Goal: Task Accomplishment & Management: Manage account settings

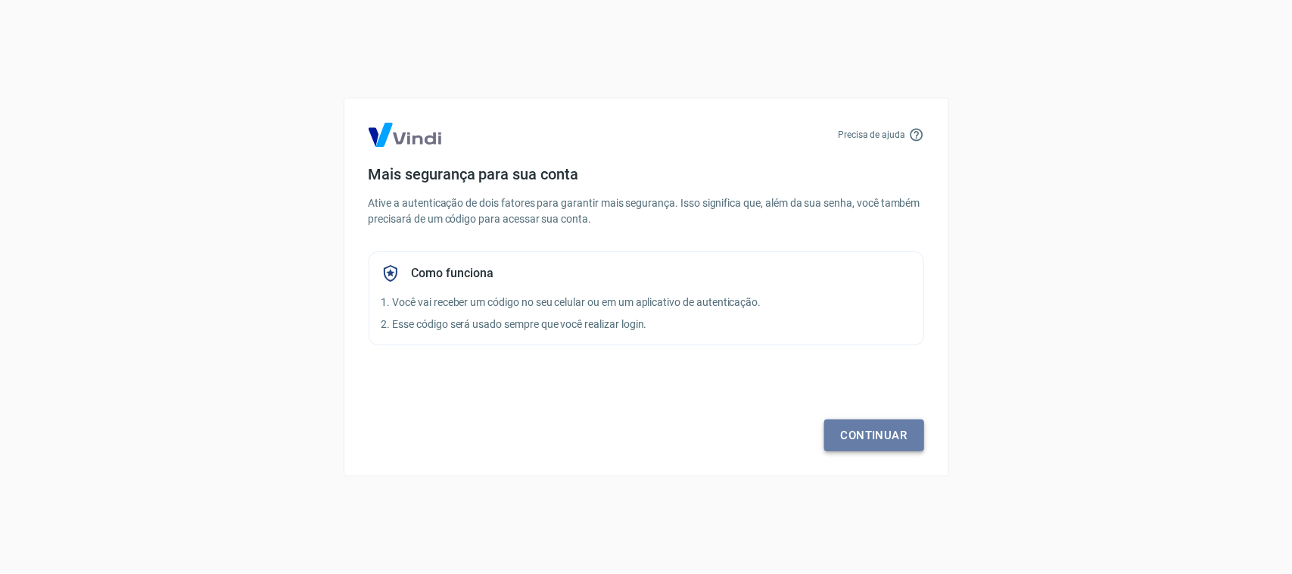
click at [867, 426] on link "Continuar" at bounding box center [874, 435] width 100 height 32
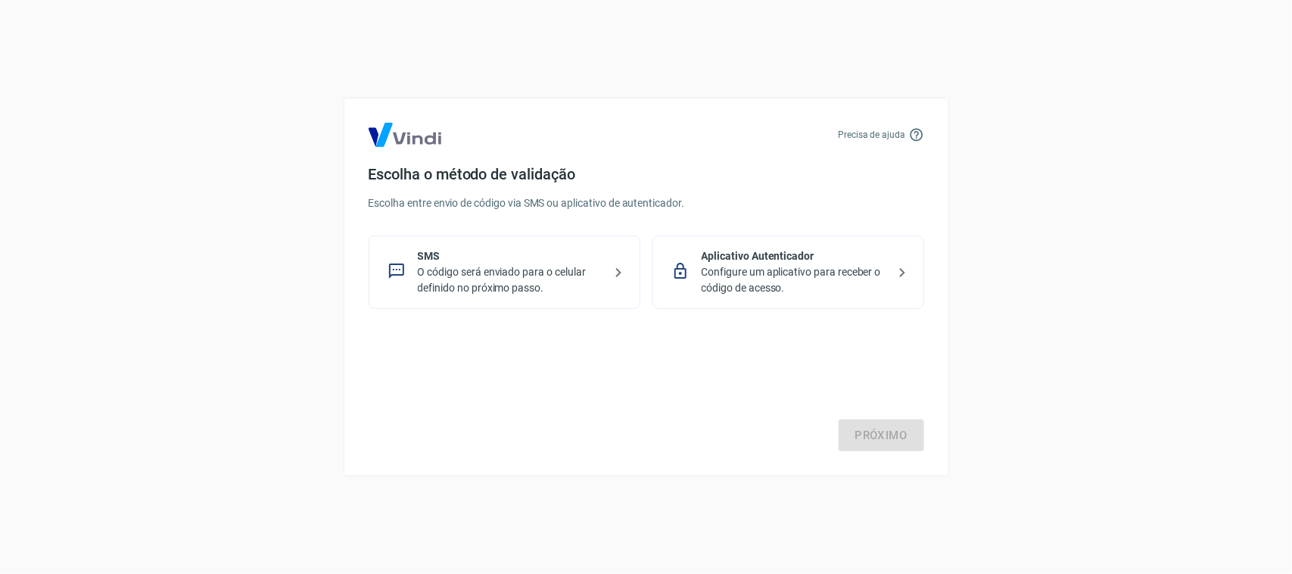
click at [623, 252] on div "SMS O código será enviado para o celular definido no próximo passo." at bounding box center [504, 271] width 272 height 73
click at [880, 435] on link "Próximo" at bounding box center [880, 435] width 85 height 32
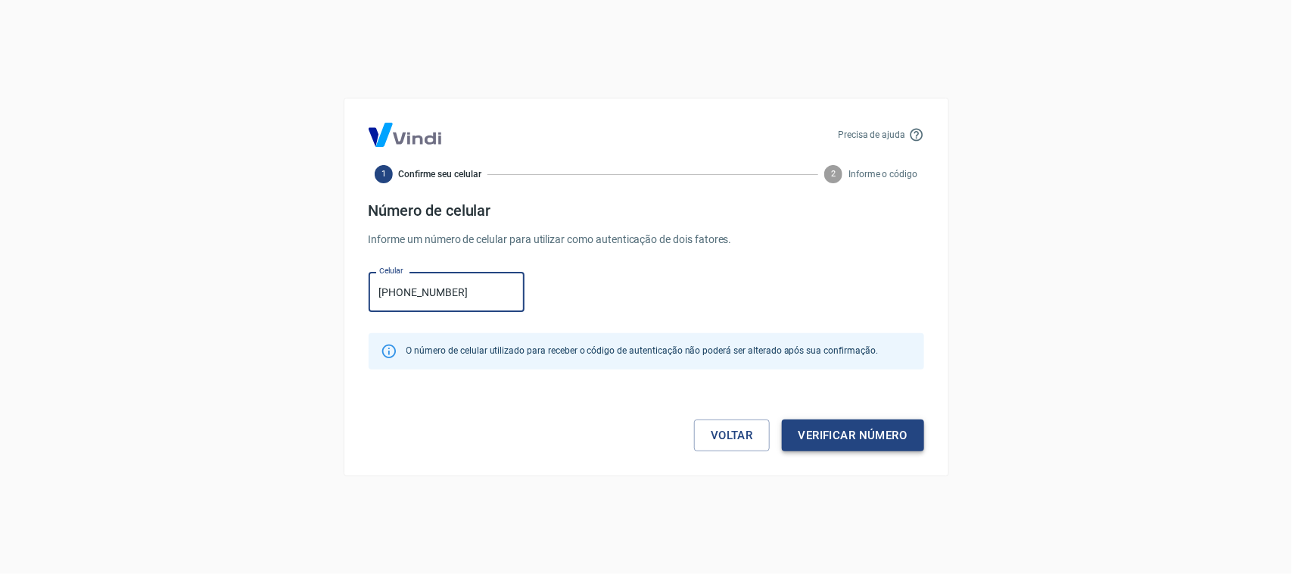
type input "[PHONE_NUMBER]"
click at [891, 430] on button "Verificar número" at bounding box center [853, 435] width 142 height 32
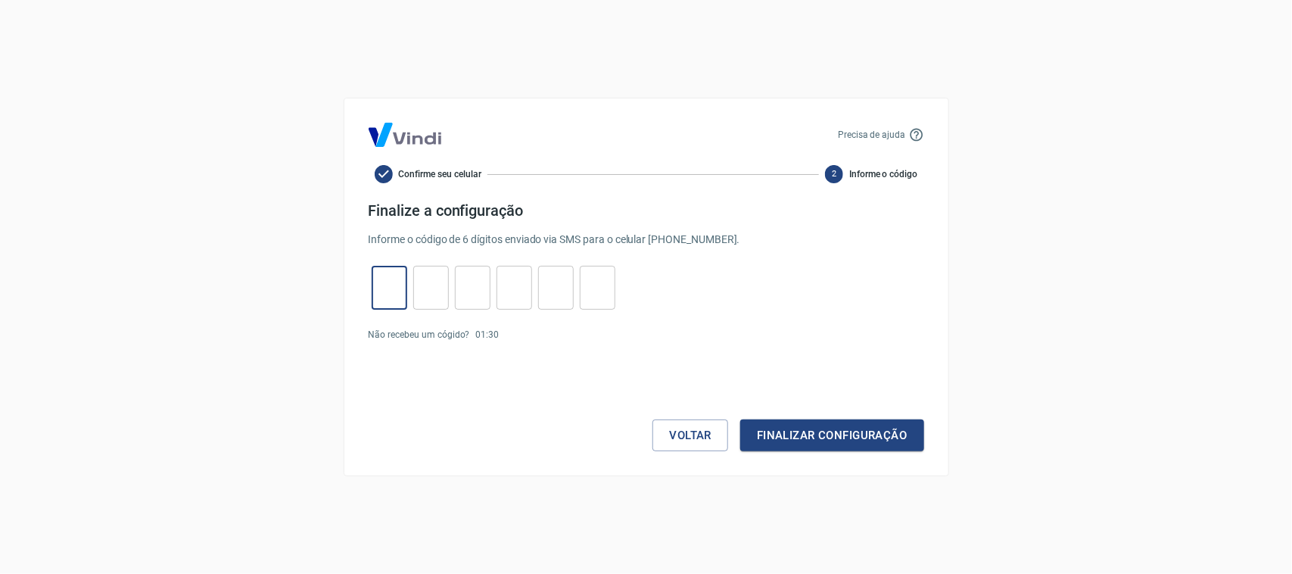
click at [384, 285] on input "tel" at bounding box center [389, 288] width 36 height 33
type input "9"
type input "5"
type input "2"
type input "5"
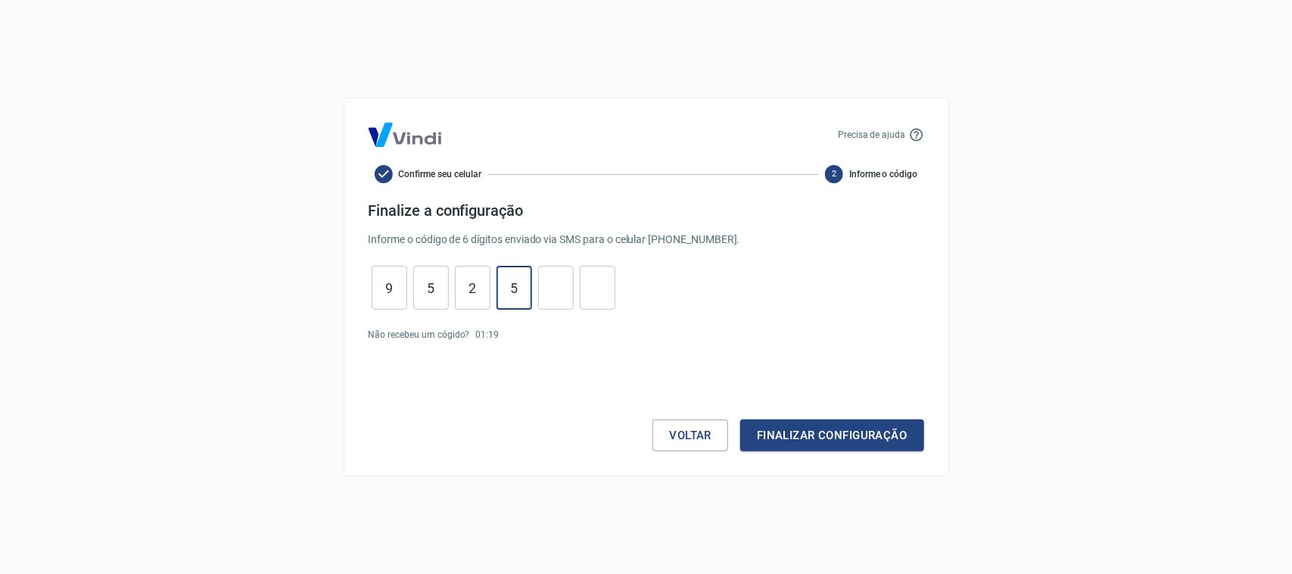
type input "9"
click at [897, 434] on button "Finalizar configuração" at bounding box center [831, 435] width 183 height 32
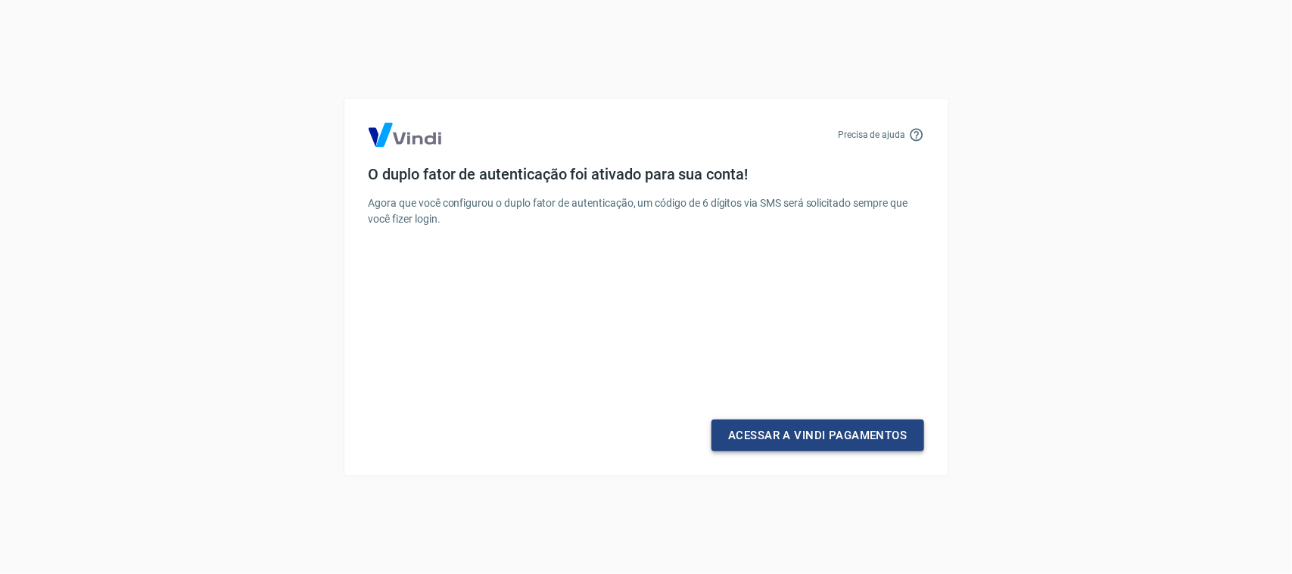
click at [823, 439] on link "Acessar a Vindi Pagamentos" at bounding box center [817, 435] width 212 height 32
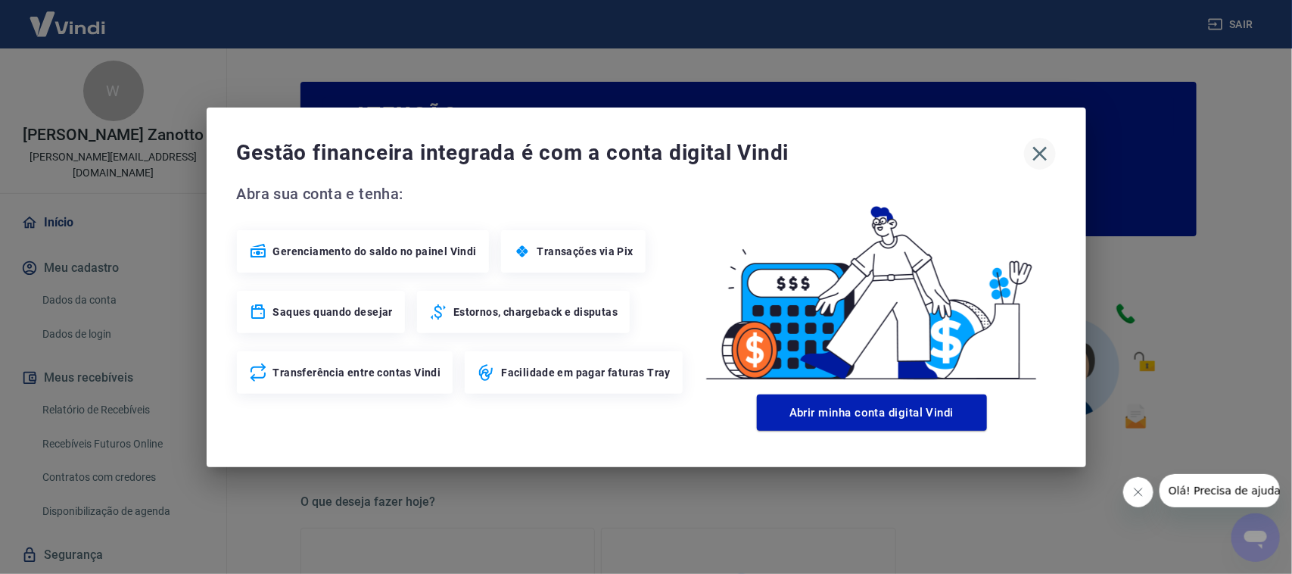
click at [1037, 148] on icon "button" at bounding box center [1039, 153] width 24 height 24
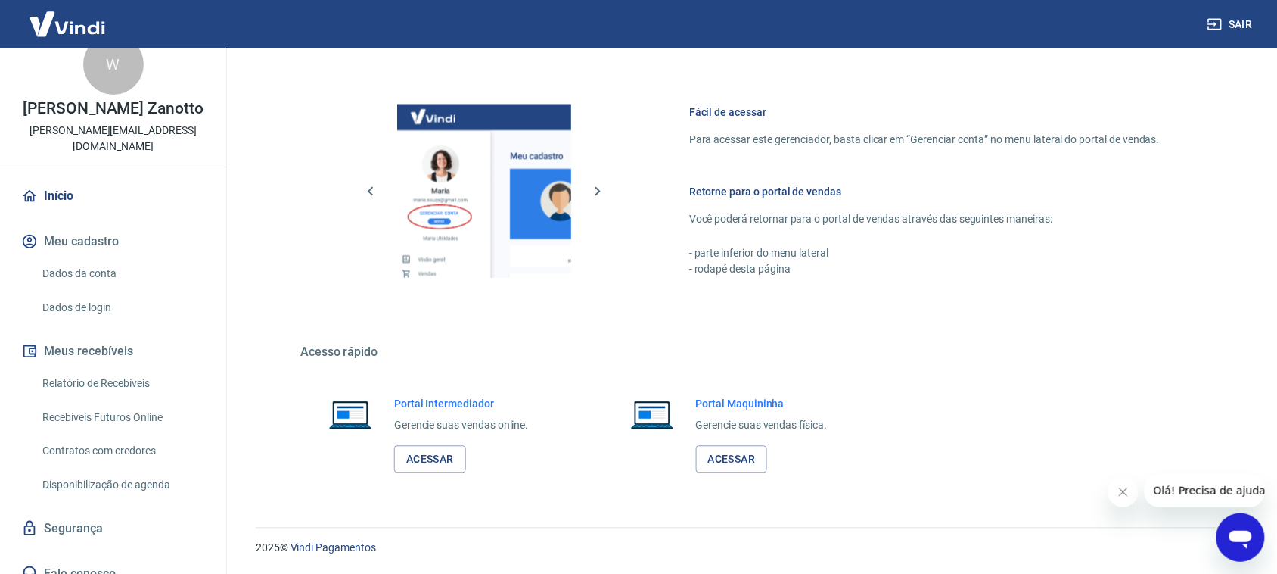
scroll to position [763, 0]
click at [104, 368] on link "Relatório de Recebíveis" at bounding box center [122, 383] width 172 height 31
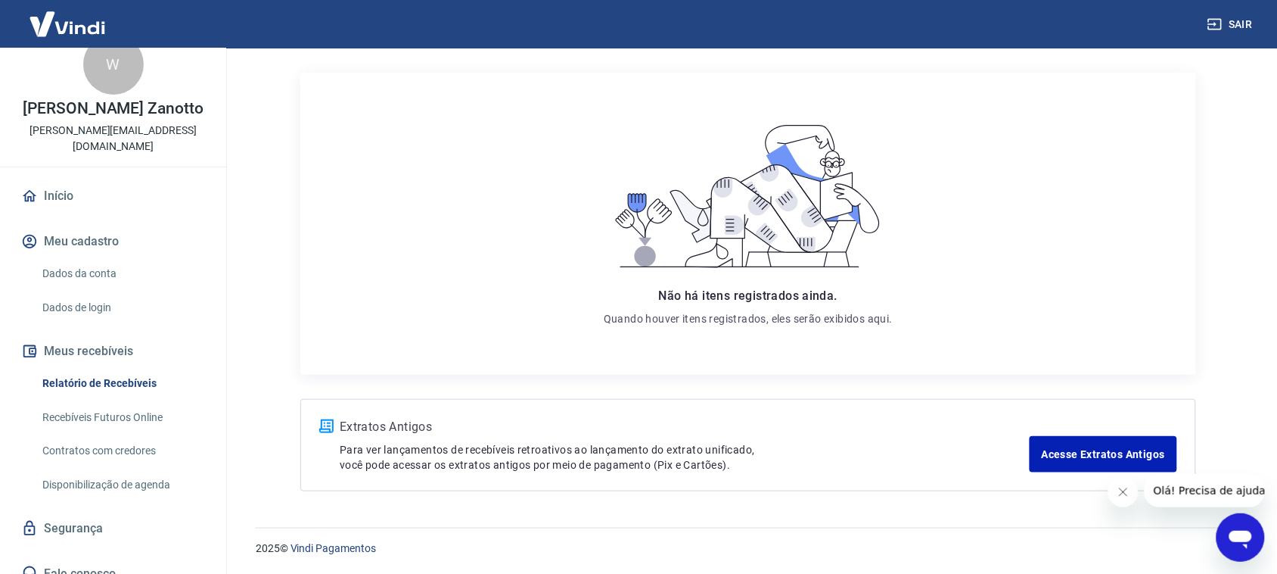
scroll to position [179, 0]
click at [1098, 445] on link "Acesse Extratos Antigos" at bounding box center [1104, 453] width 148 height 36
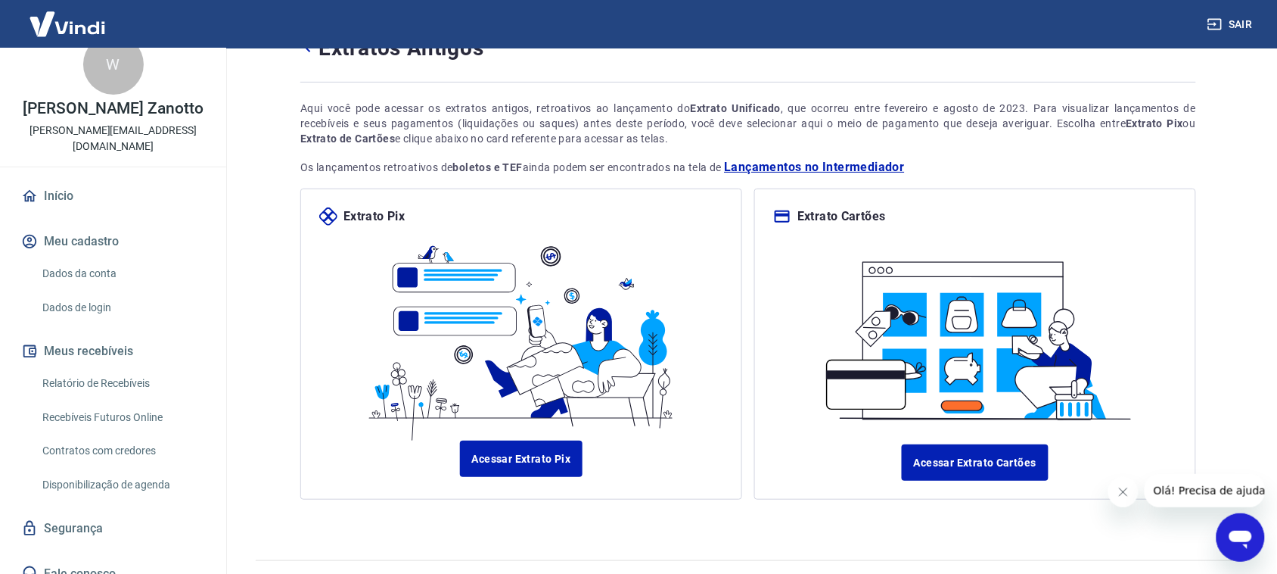
scroll to position [92, 0]
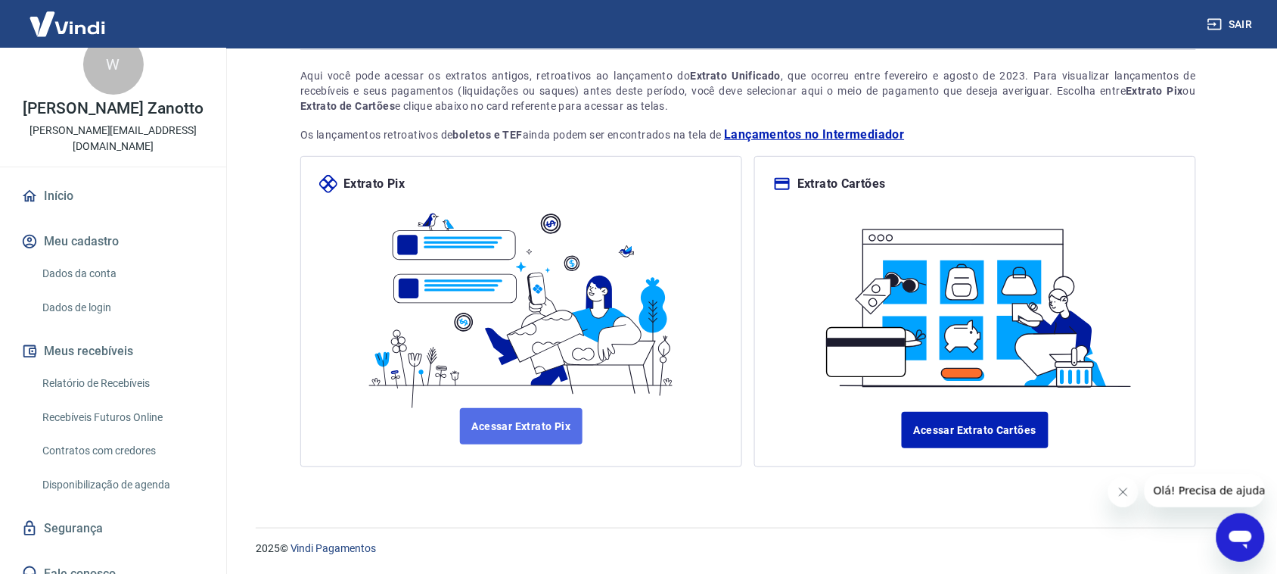
click at [524, 443] on link "Acessar Extrato Pix" at bounding box center [521, 426] width 123 height 36
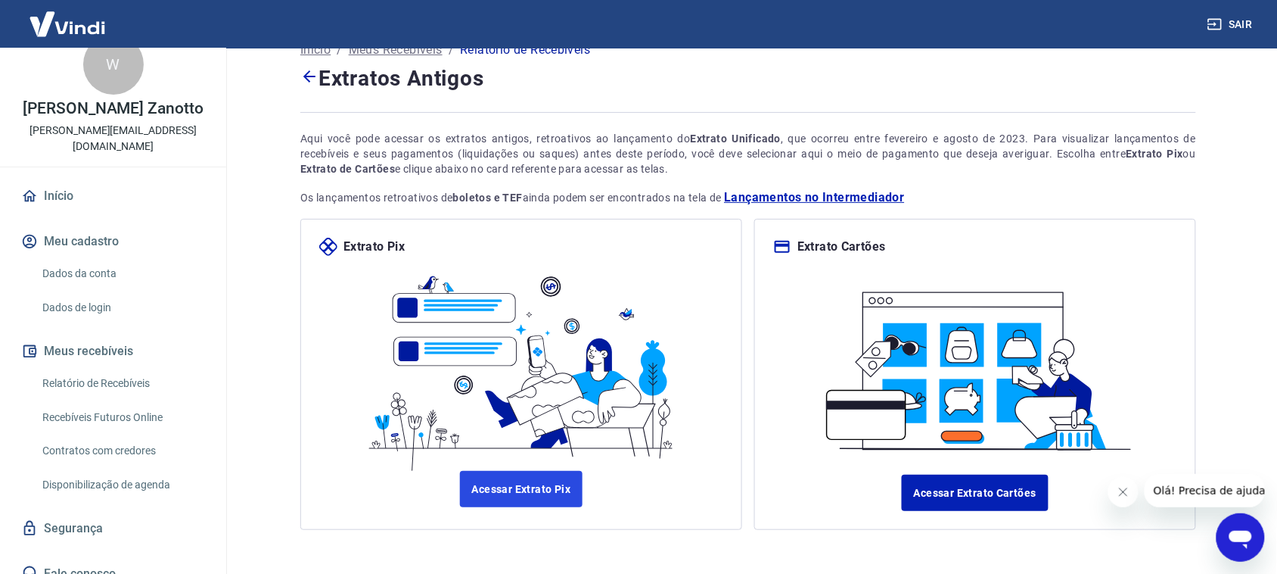
scroll to position [0, 0]
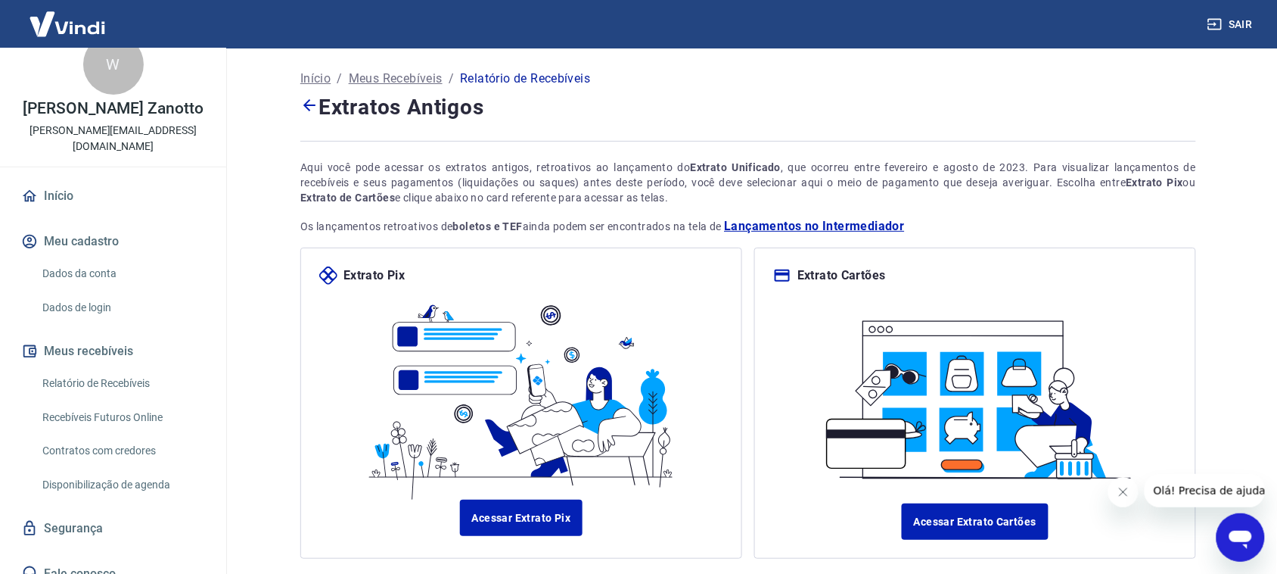
click at [103, 262] on link "Dados da conta" at bounding box center [122, 273] width 172 height 31
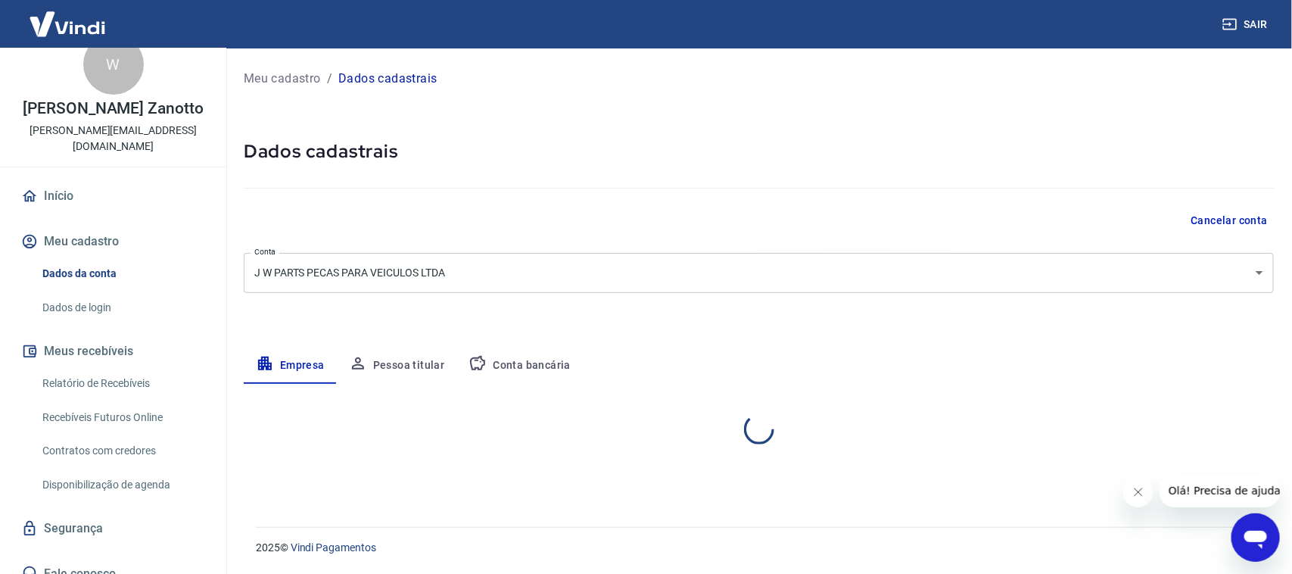
select select "RS"
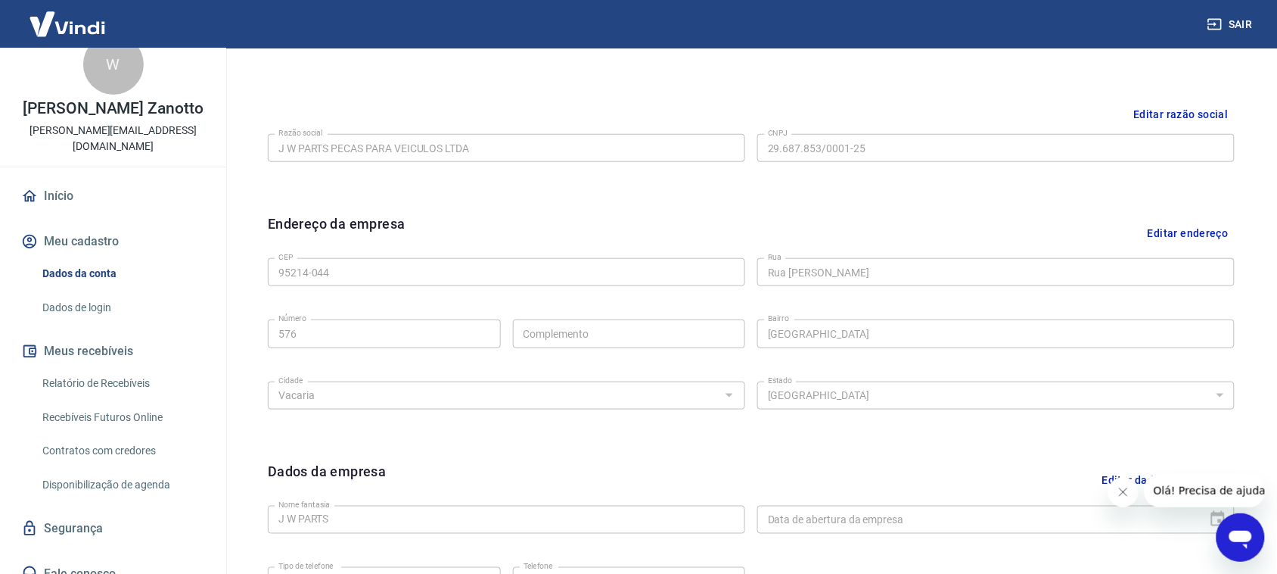
scroll to position [138, 0]
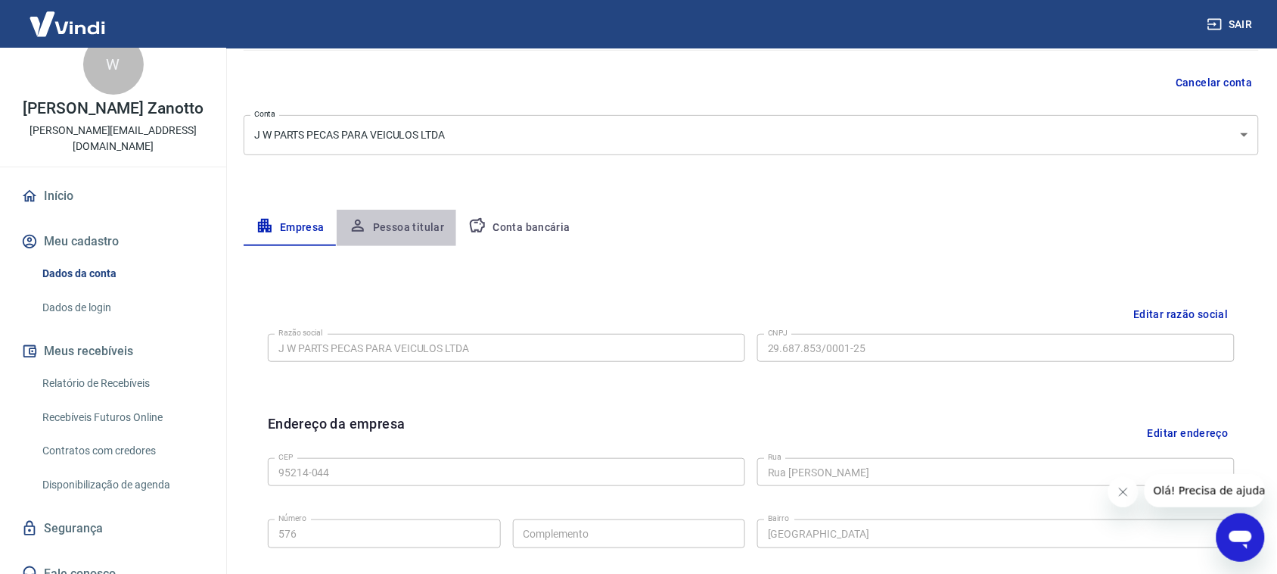
click at [399, 235] on button "Pessoa titular" at bounding box center [397, 228] width 120 height 36
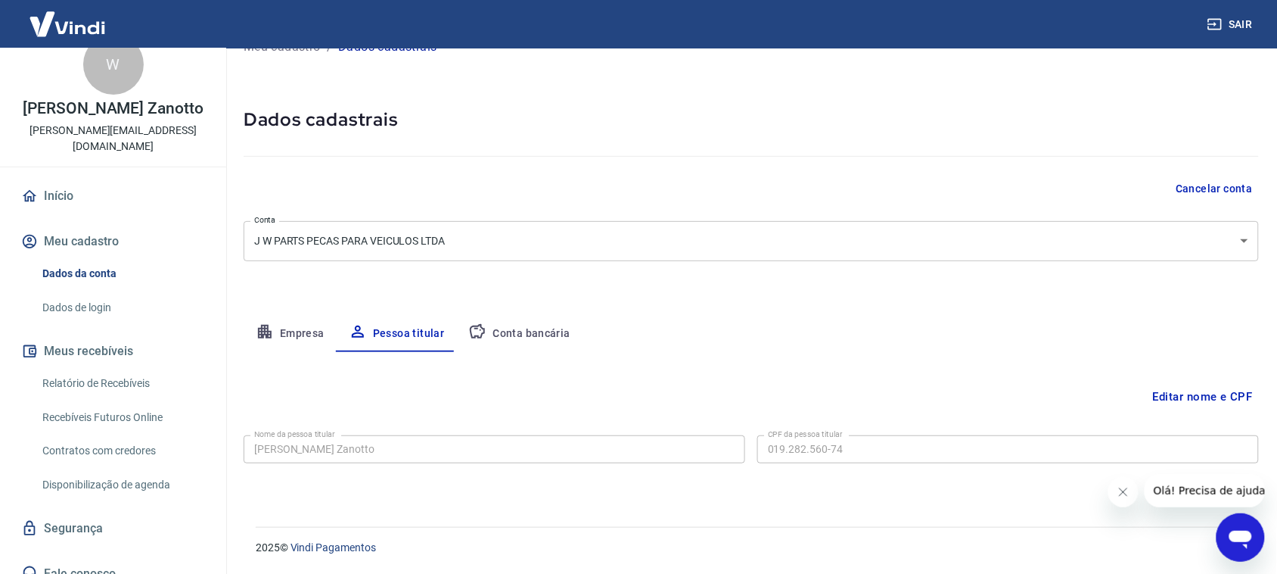
scroll to position [0, 0]
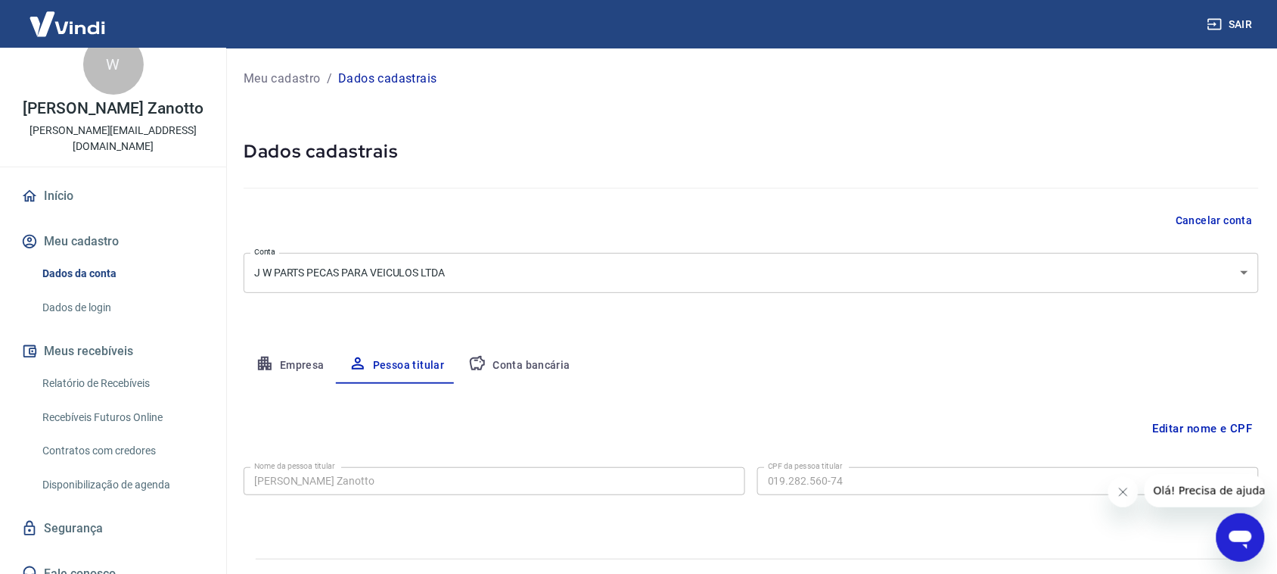
click at [518, 359] on button "Conta bancária" at bounding box center [519, 365] width 126 height 36
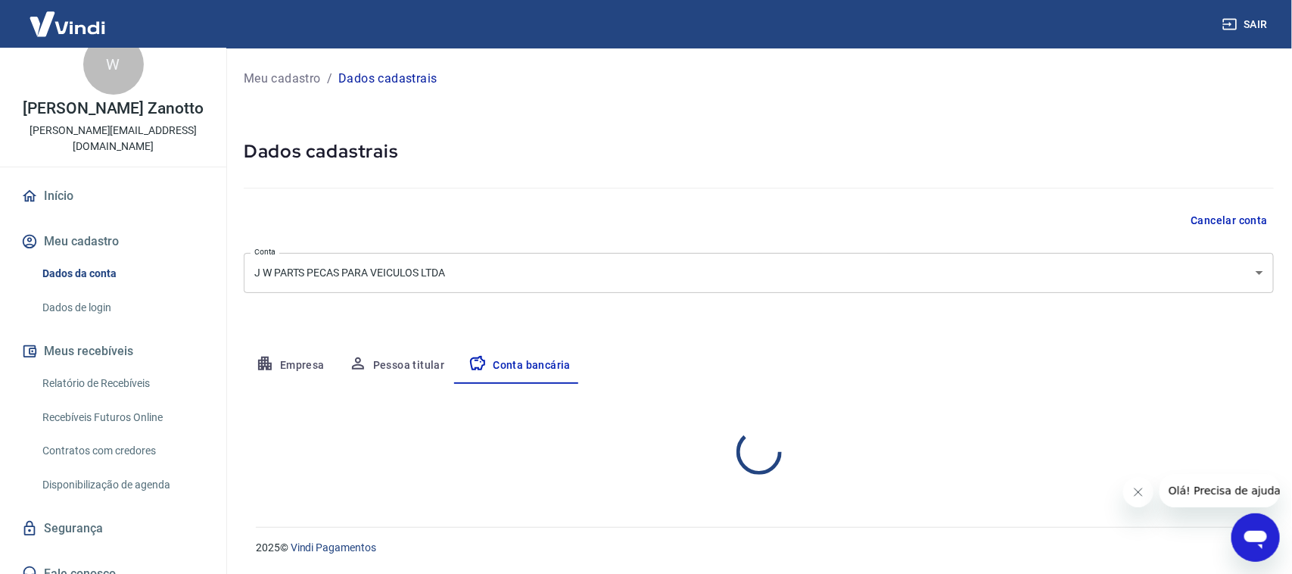
select select "1"
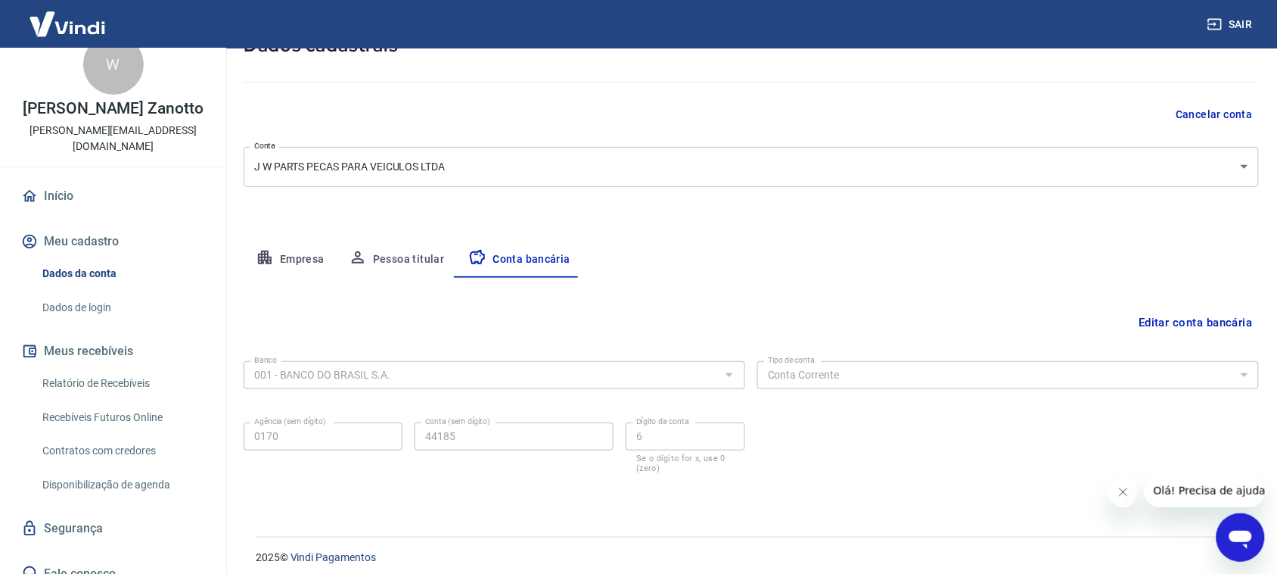
scroll to position [115, 0]
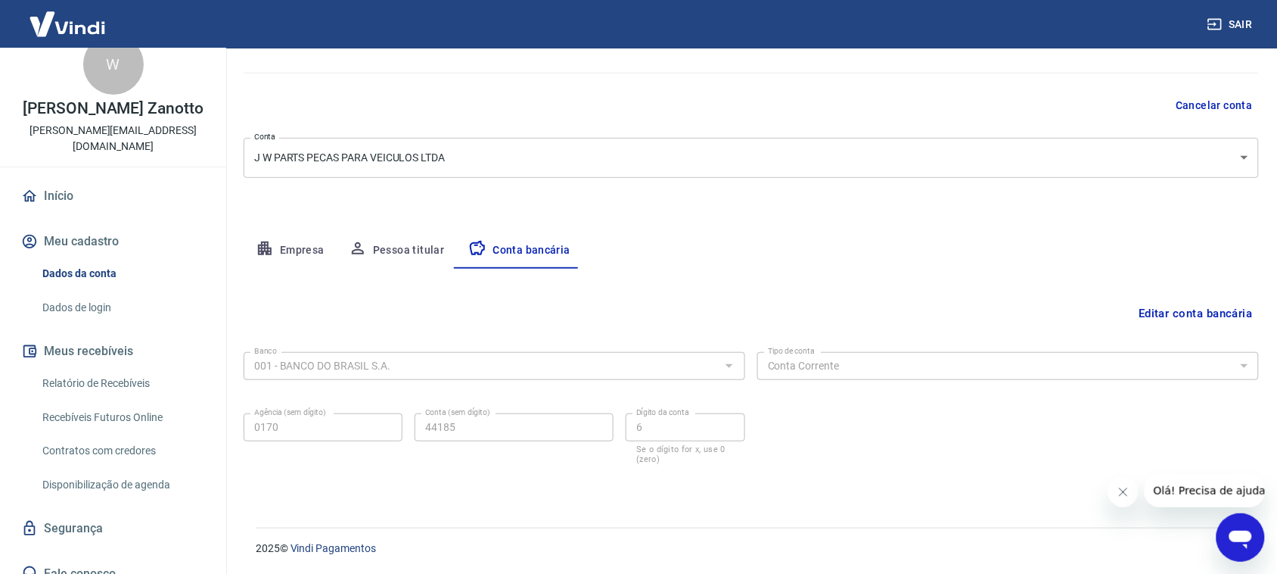
click at [85, 368] on link "Relatório de Recebíveis" at bounding box center [122, 383] width 172 height 31
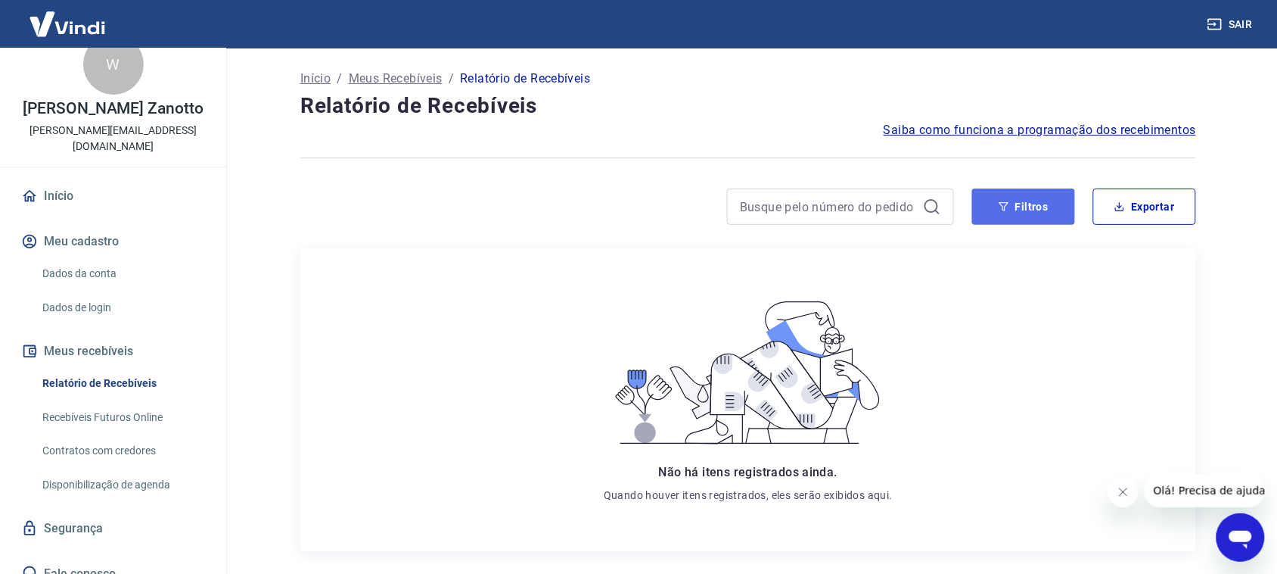
click at [1037, 208] on button "Filtros" at bounding box center [1023, 206] width 103 height 36
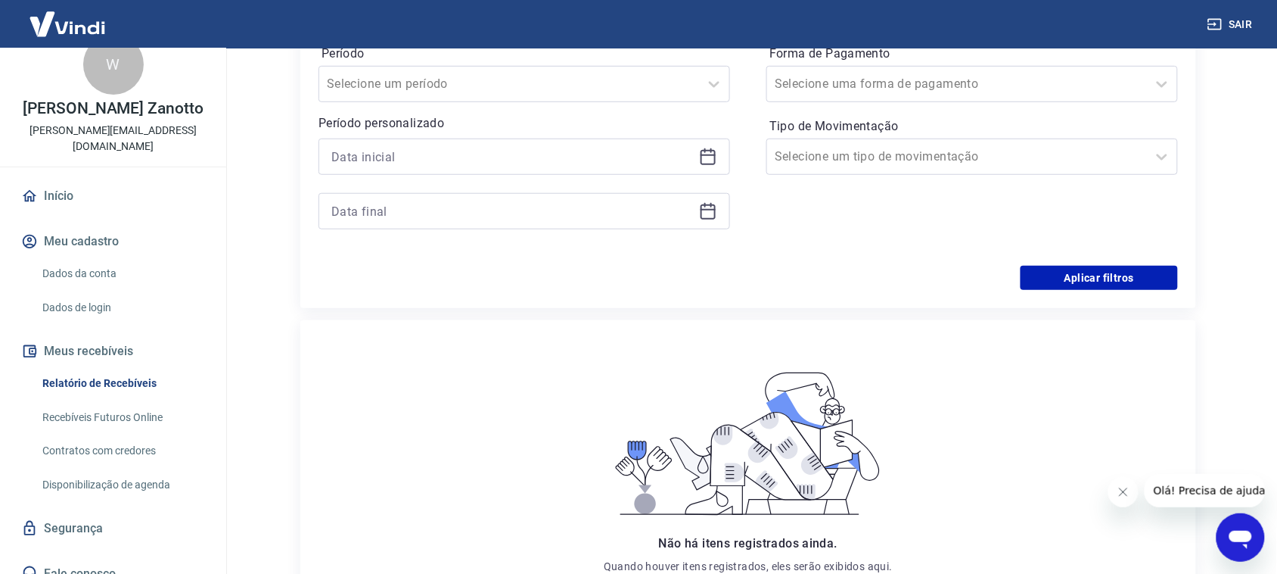
scroll to position [284, 0]
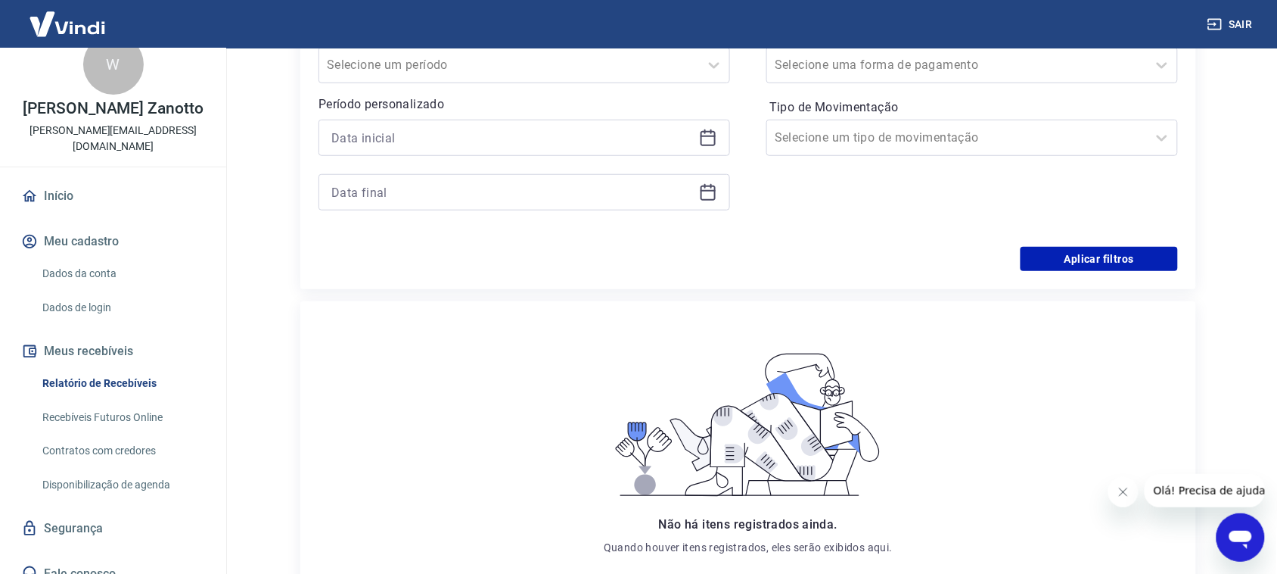
click at [1091, 244] on div "Período Selecione um período Período personalizado Forma de Pagamento Selecione…" at bounding box center [749, 126] width 860 height 242
click at [1090, 258] on button "Aplicar filtros" at bounding box center [1099, 259] width 157 height 24
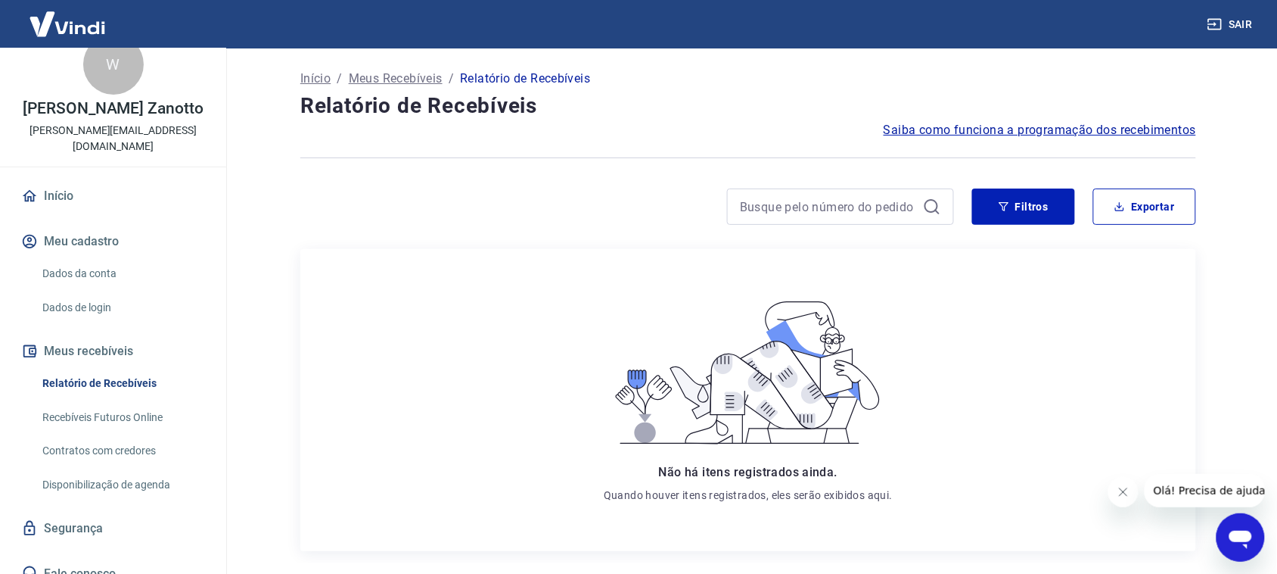
scroll to position [95, 0]
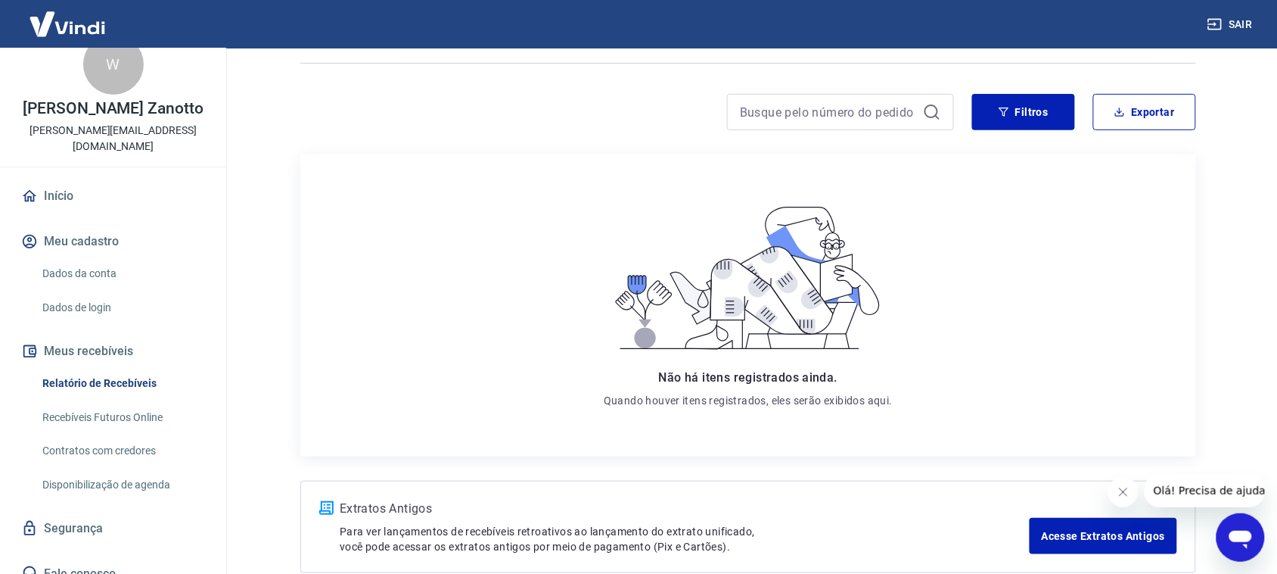
click at [76, 179] on link "Início" at bounding box center [113, 195] width 190 height 33
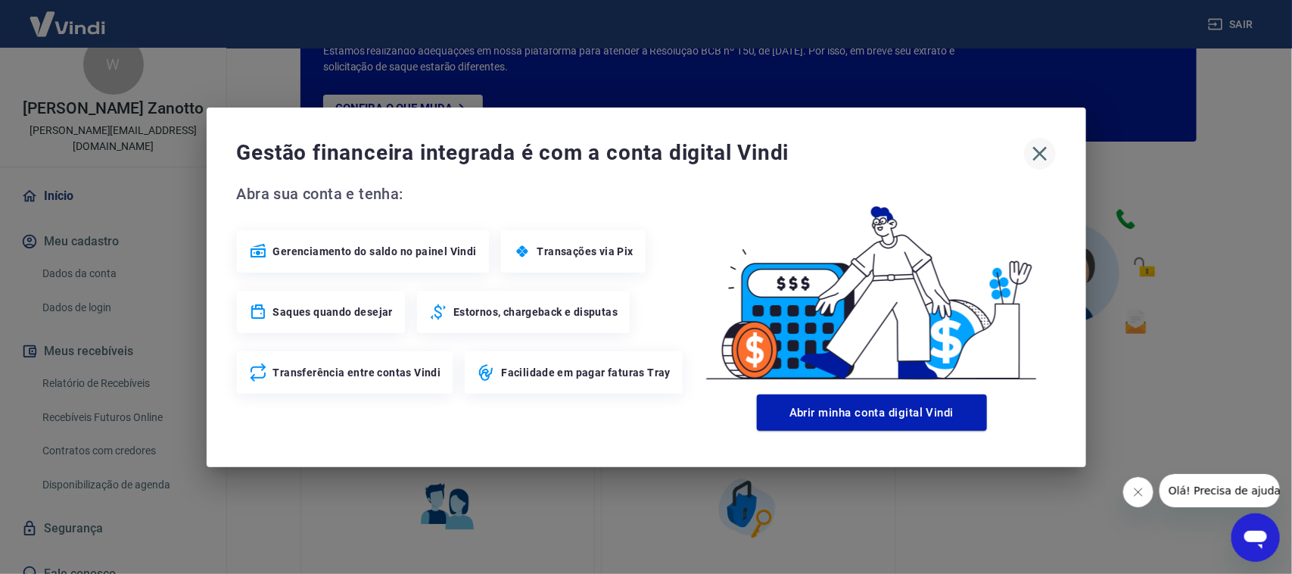
click at [1038, 152] on icon "button" at bounding box center [1039, 153] width 14 height 14
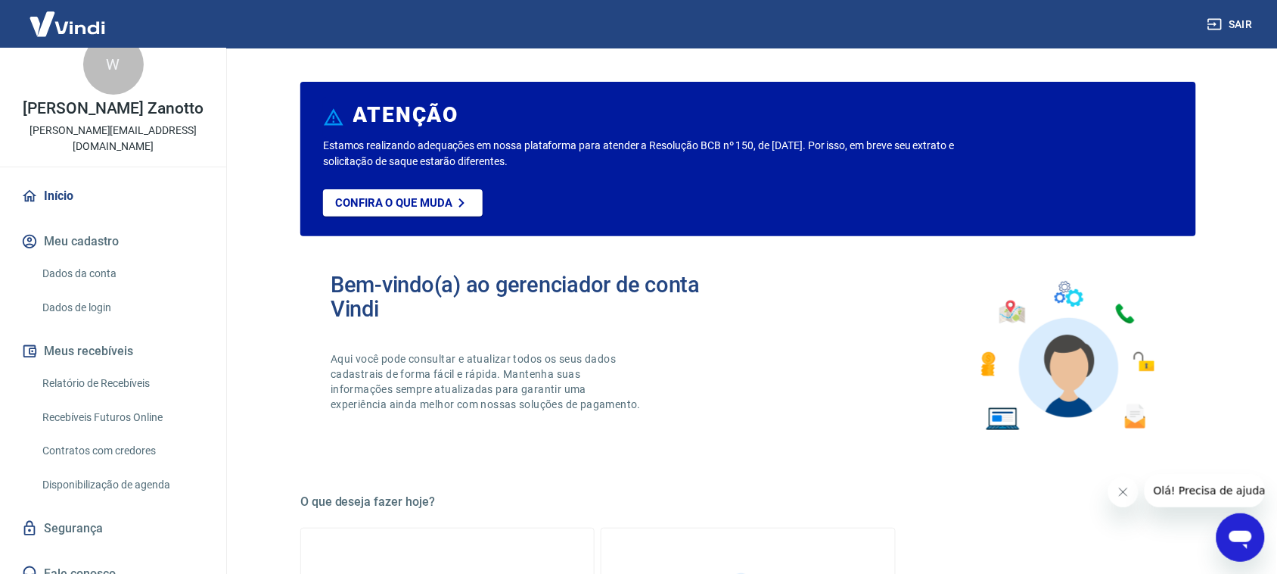
click at [112, 269] on link "Dados da conta" at bounding box center [122, 273] width 172 height 31
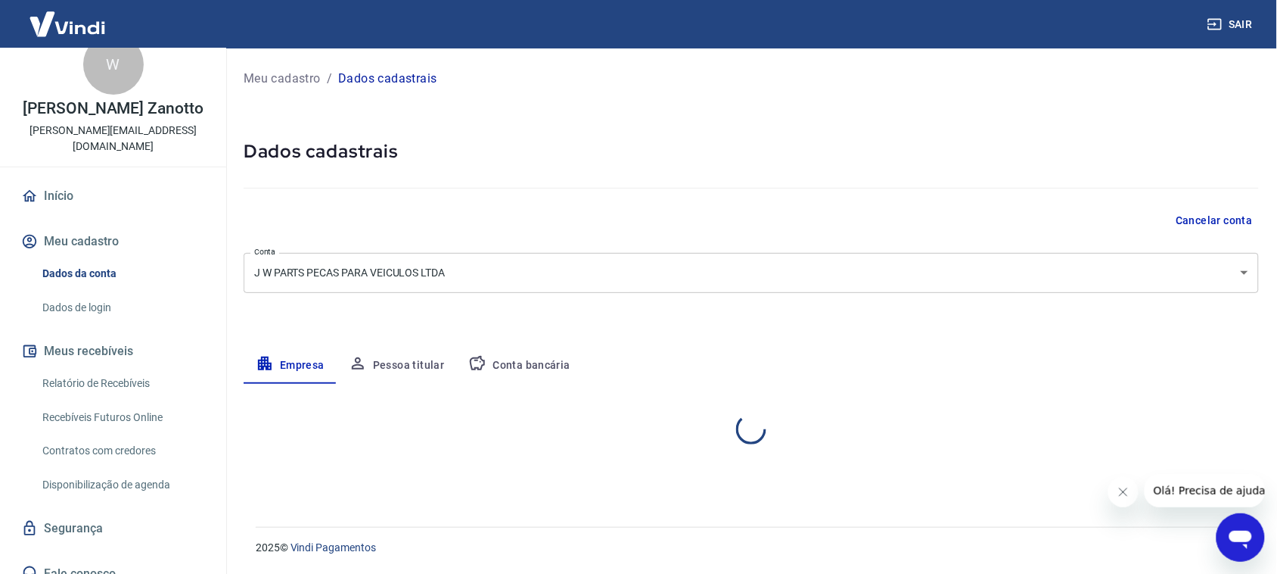
select select "RS"
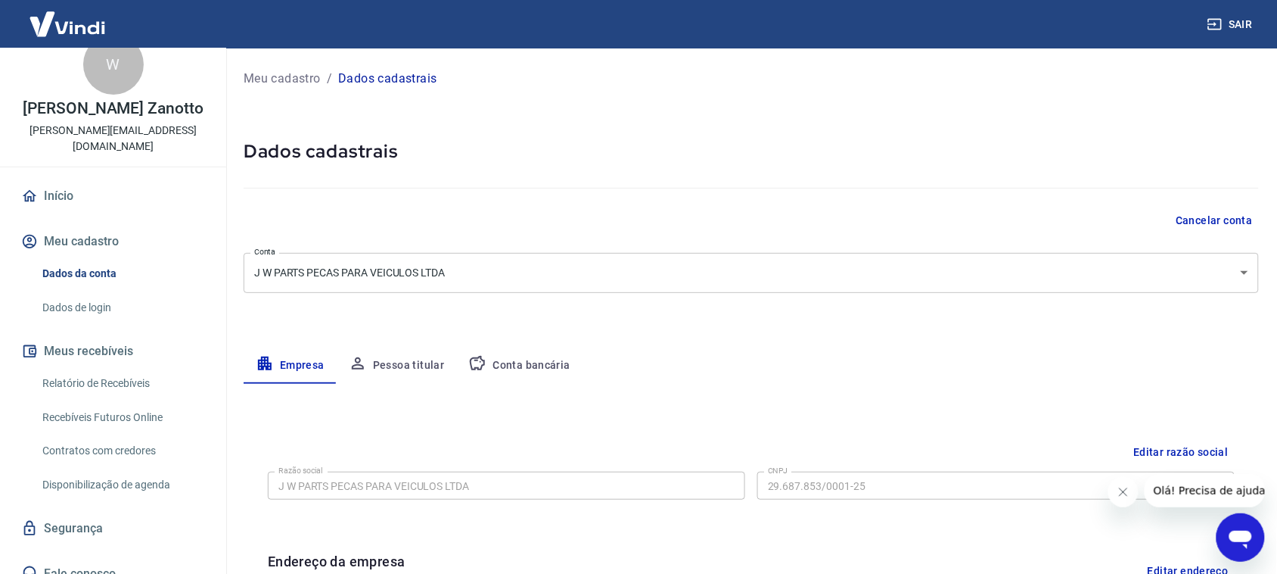
click at [68, 179] on link "Início" at bounding box center [113, 195] width 190 height 33
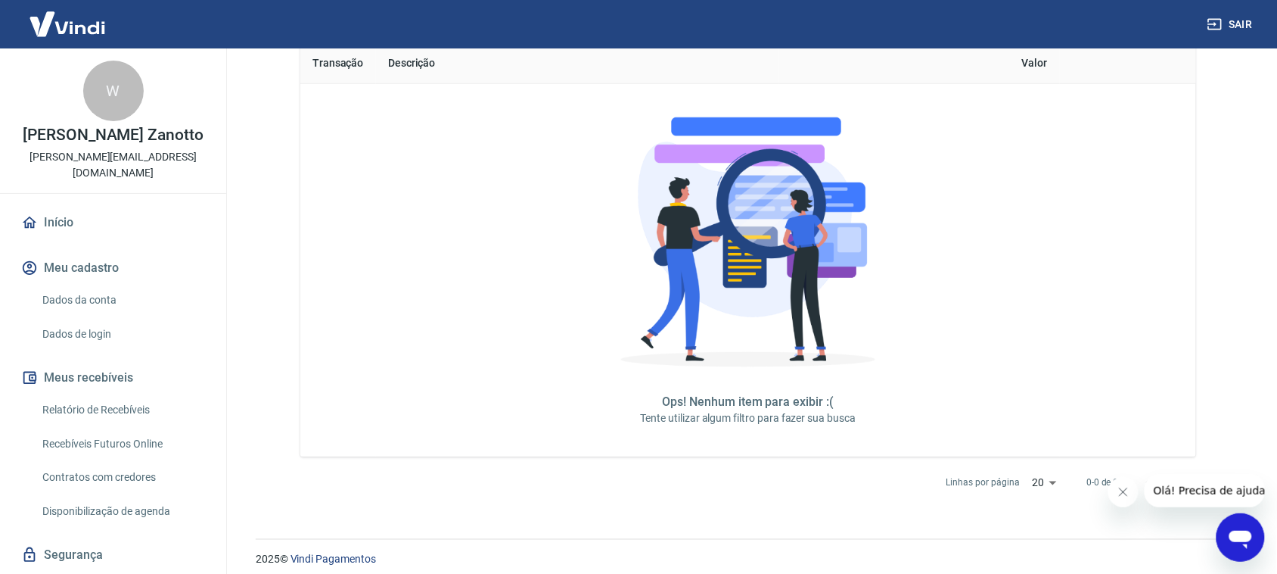
scroll to position [380, 0]
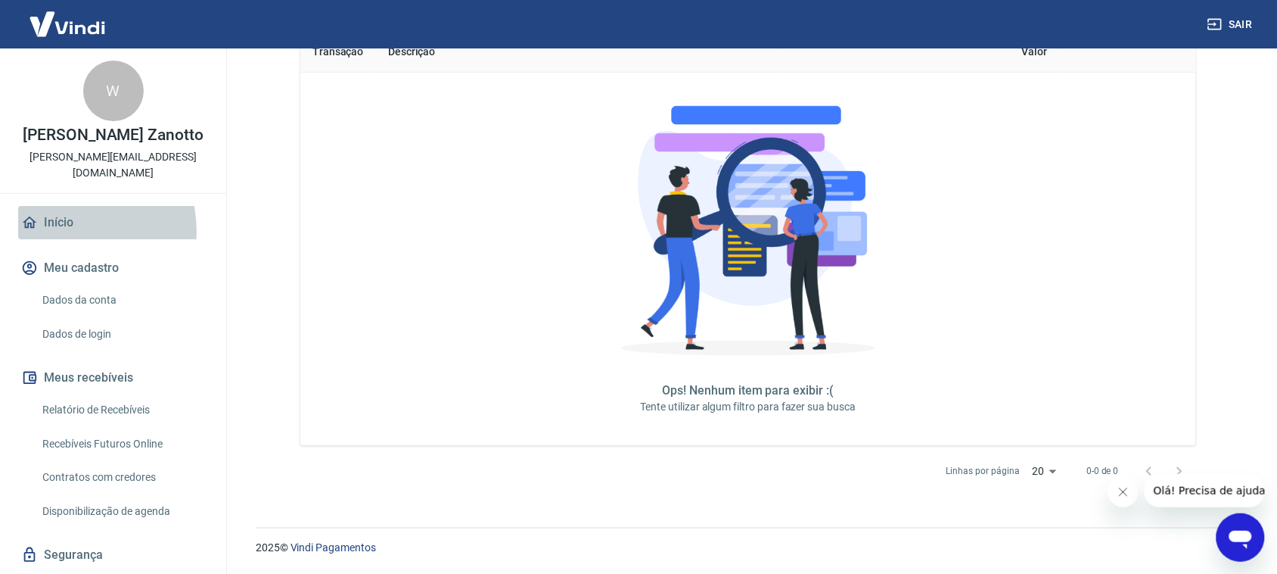
click at [55, 216] on link "Início" at bounding box center [113, 222] width 190 height 33
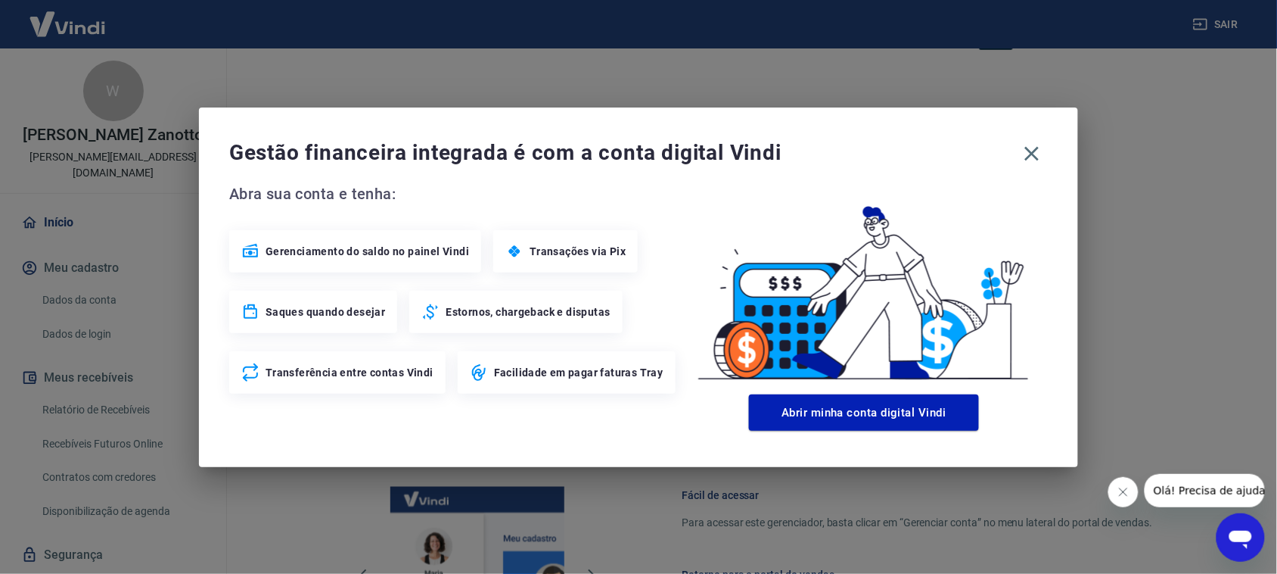
scroll to position [760, 0]
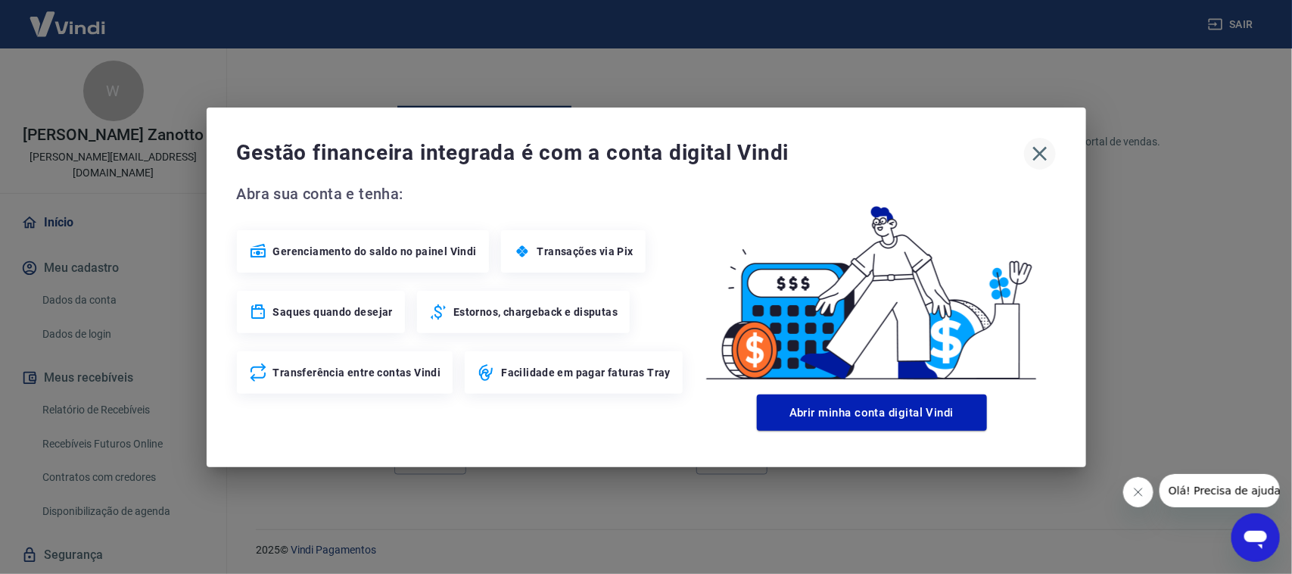
click at [1038, 138] on button "button" at bounding box center [1040, 154] width 32 height 32
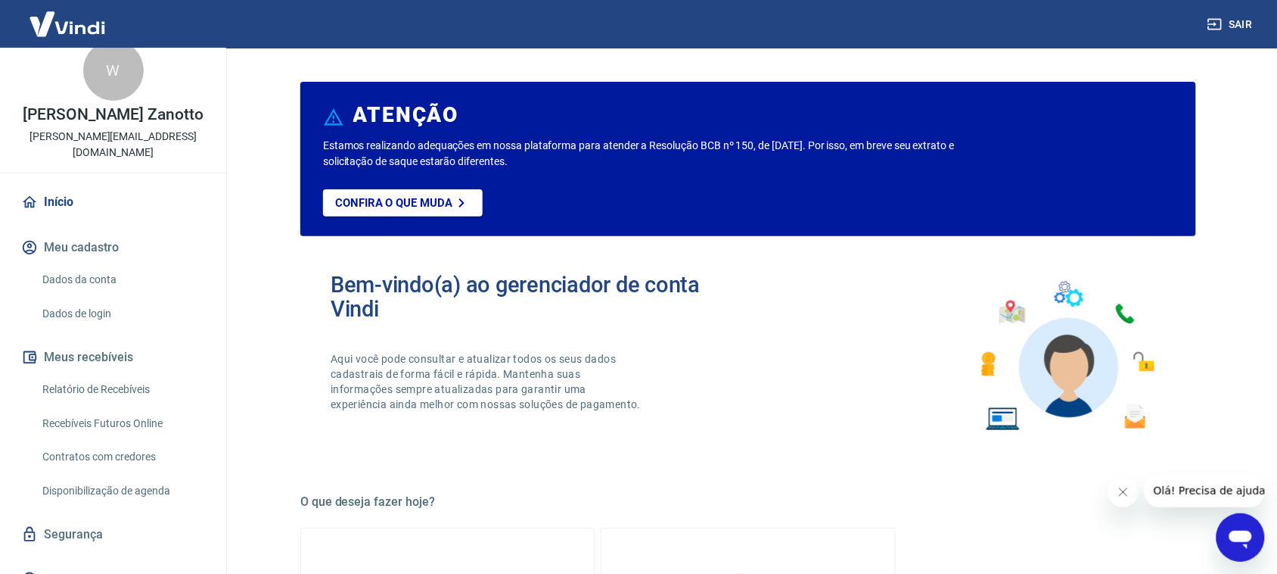
scroll to position [26, 0]
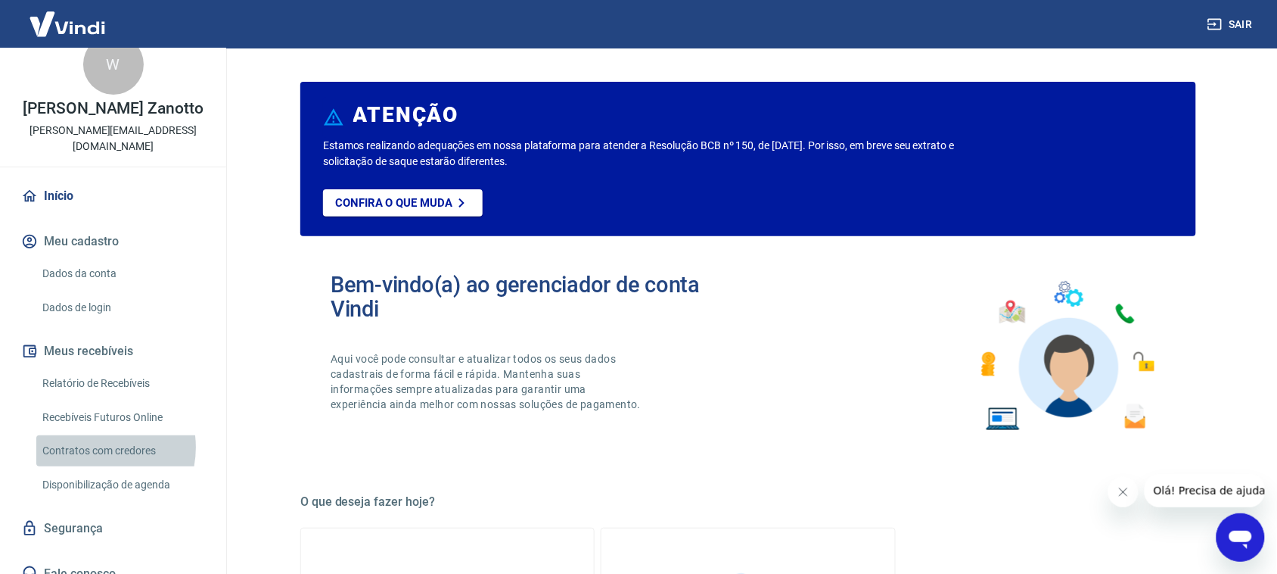
click at [92, 435] on link "Contratos com credores" at bounding box center [122, 450] width 172 height 31
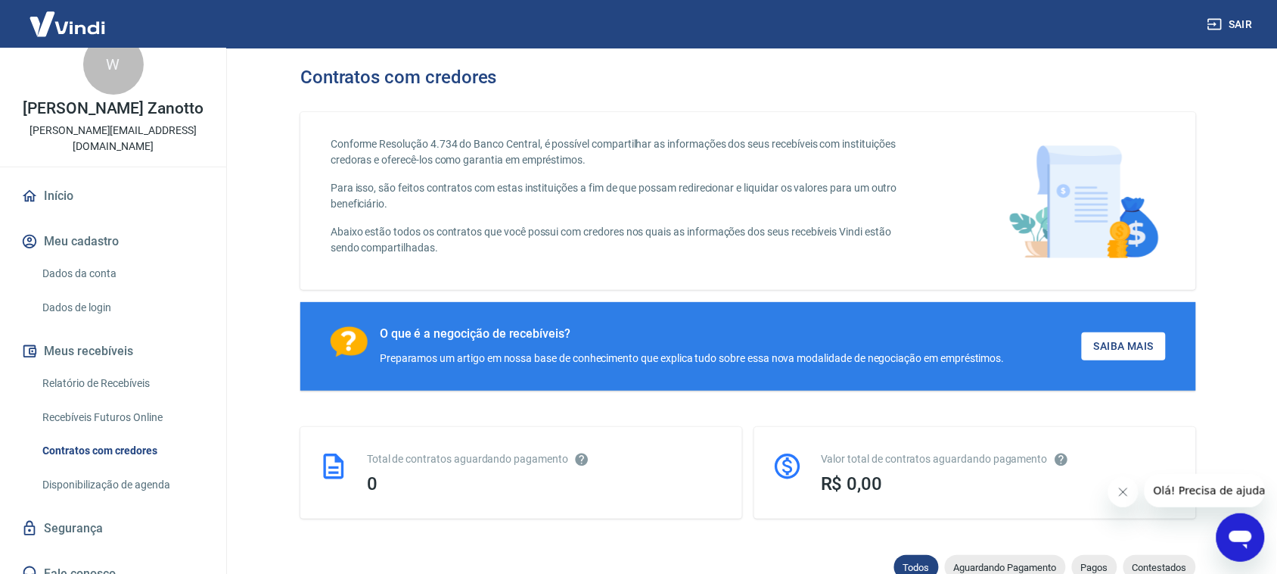
click at [120, 402] on link "Recebíveis Futuros Online" at bounding box center [122, 417] width 172 height 31
click at [58, 225] on button "Meu cadastro" at bounding box center [113, 241] width 190 height 33
click at [70, 260] on link "Dados da conta" at bounding box center [122, 273] width 172 height 31
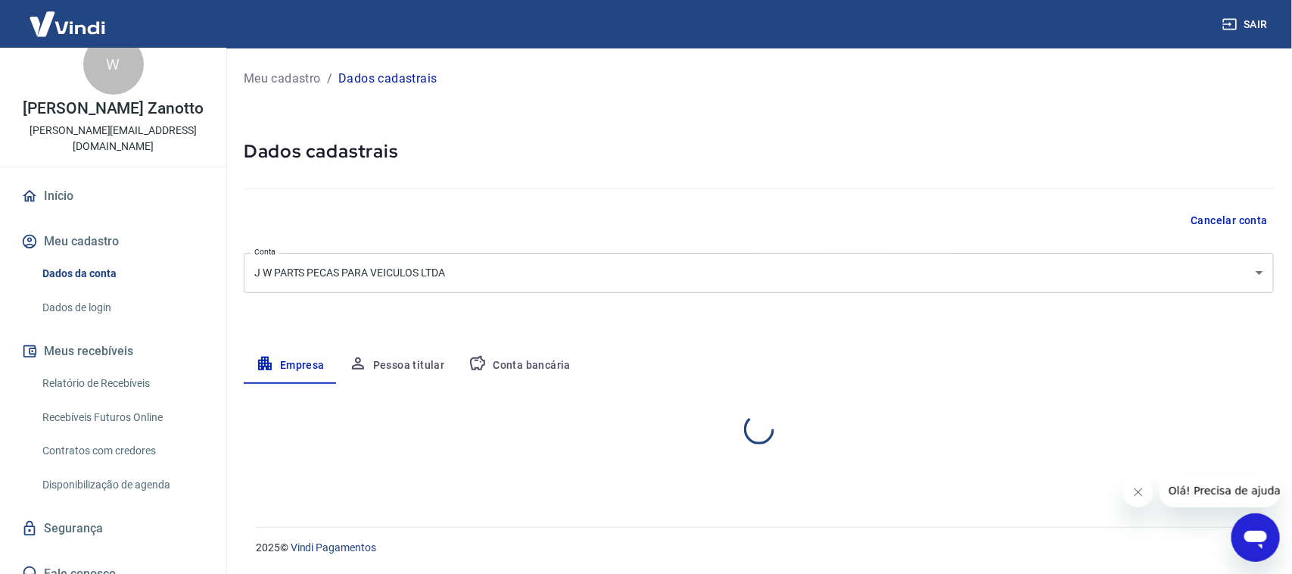
select select "RS"
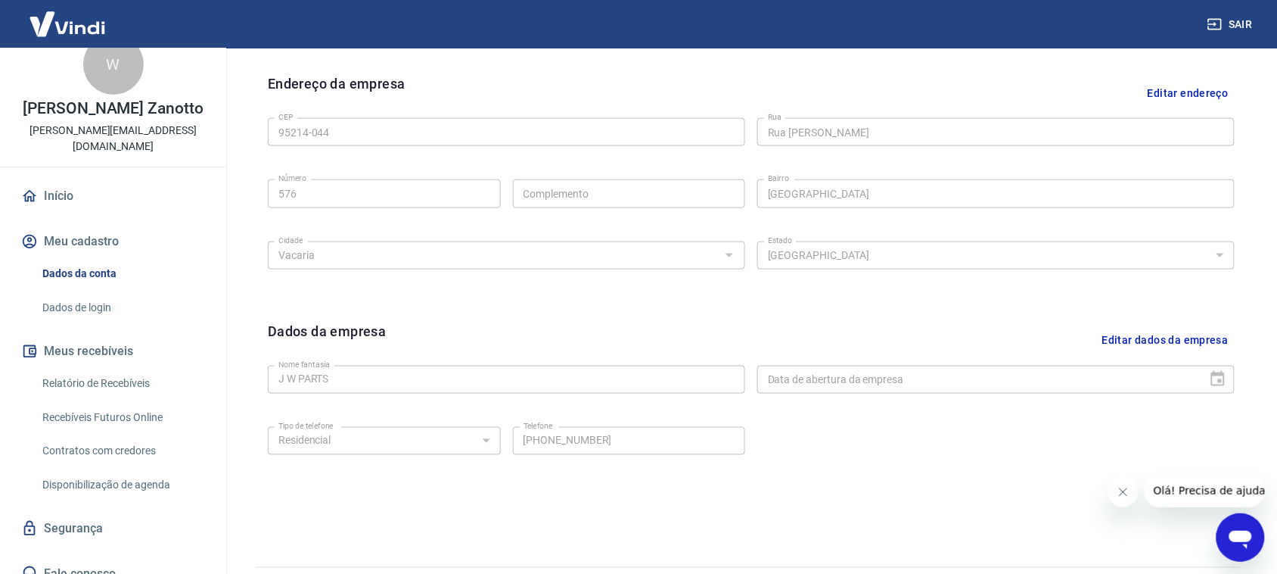
scroll to position [516, 0]
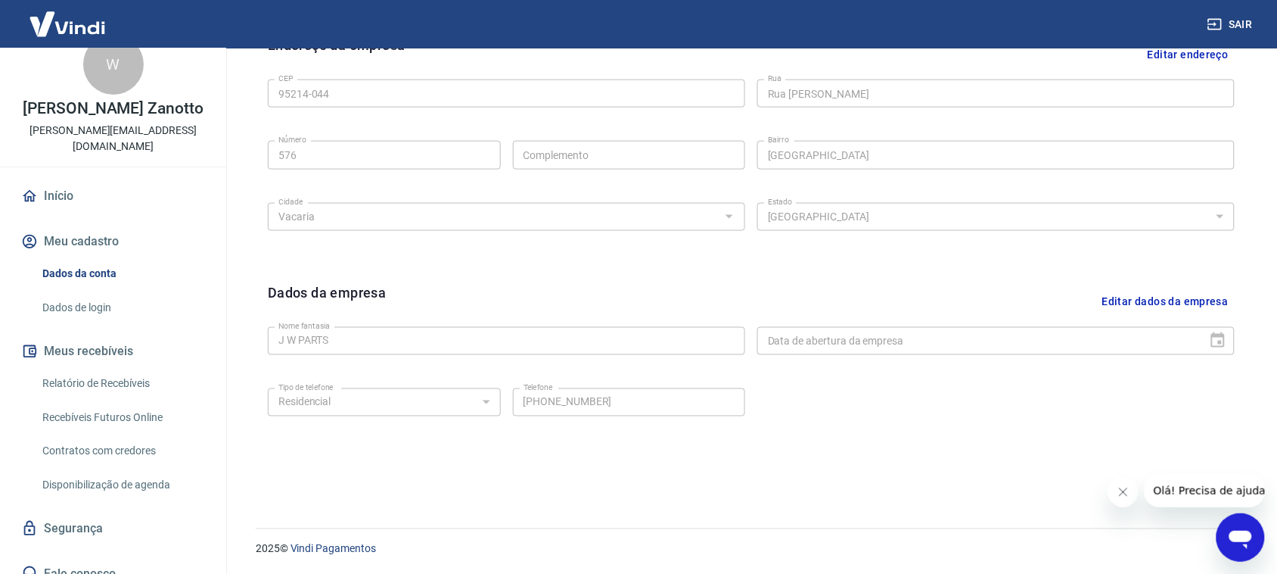
click at [73, 368] on link "Relatório de Recebíveis" at bounding box center [122, 383] width 172 height 31
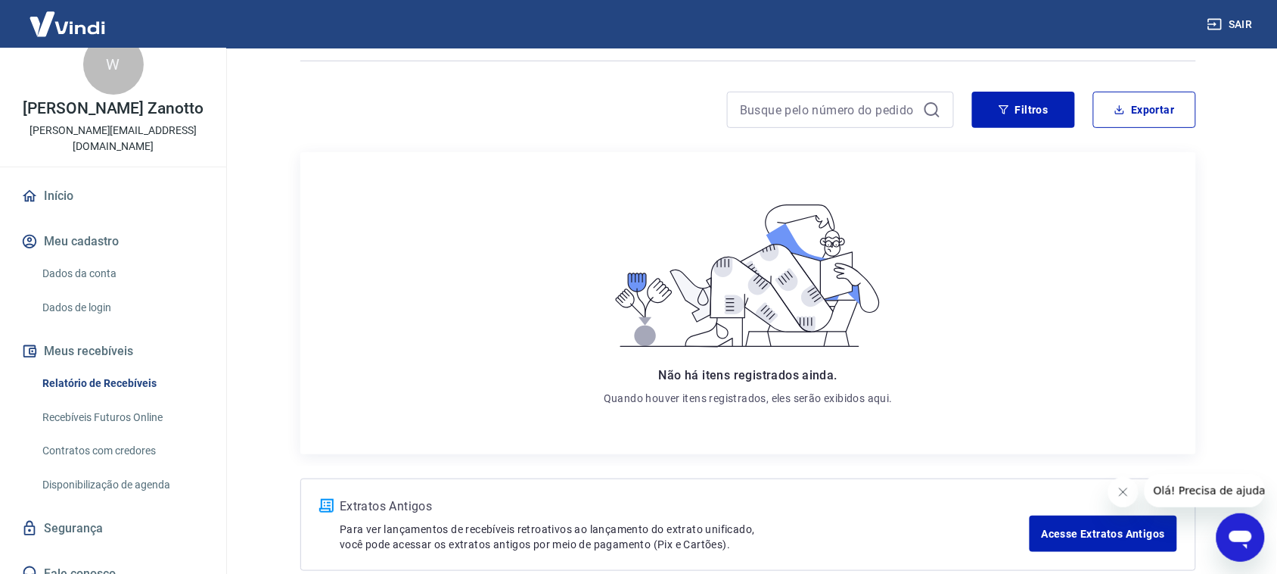
scroll to position [179, 0]
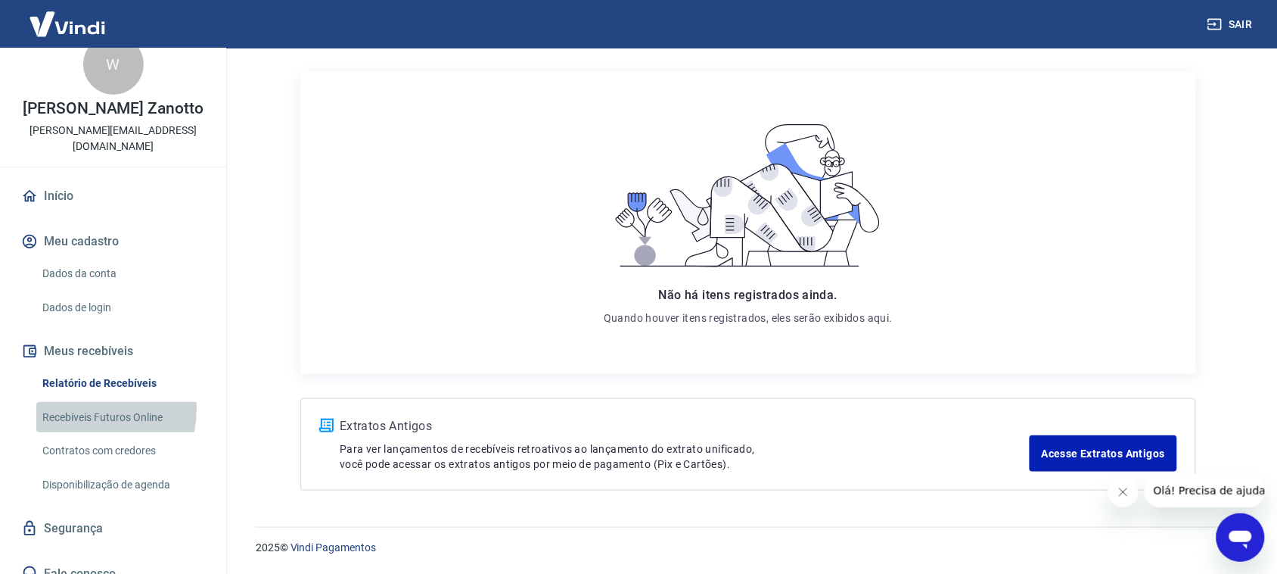
click at [73, 402] on link "Recebíveis Futuros Online" at bounding box center [122, 417] width 172 height 31
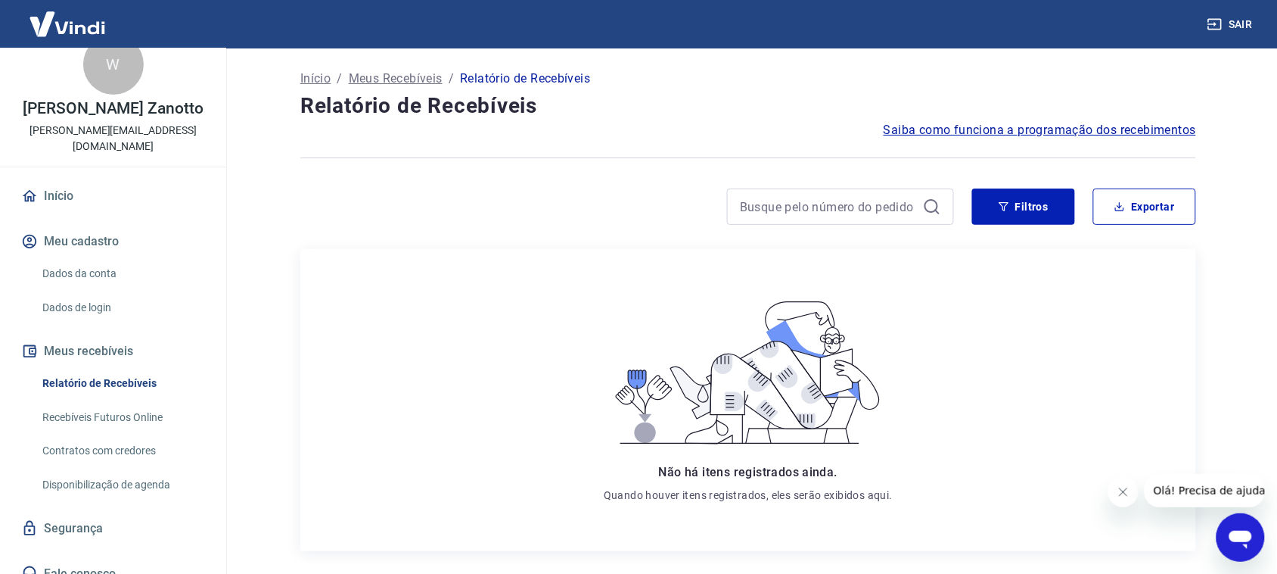
click at [115, 406] on link "Recebíveis Futuros Online" at bounding box center [122, 417] width 172 height 31
click at [125, 373] on link "Relatório de Recebíveis" at bounding box center [122, 383] width 172 height 31
